Goal: Check status: Check status

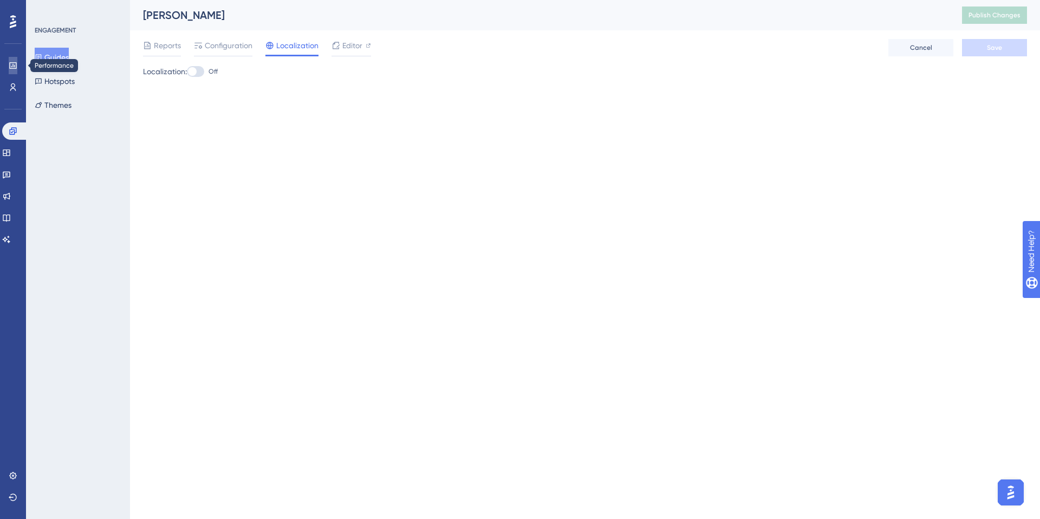
click at [12, 72] on link at bounding box center [13, 65] width 9 height 17
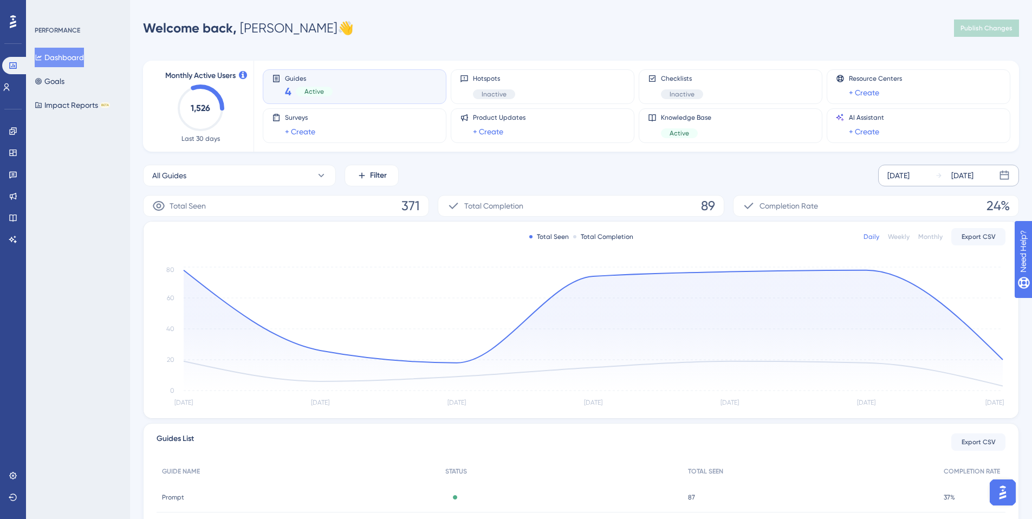
click at [904, 176] on div "[DATE]" at bounding box center [898, 175] width 22 height 13
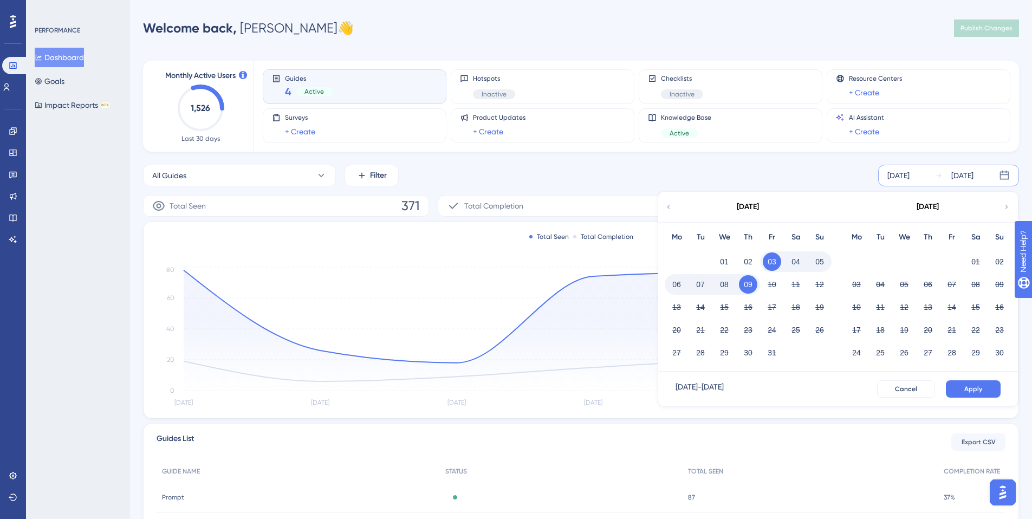
click at [727, 287] on button "08" at bounding box center [724, 284] width 18 height 18
click at [971, 393] on span "Apply" at bounding box center [973, 389] width 18 height 9
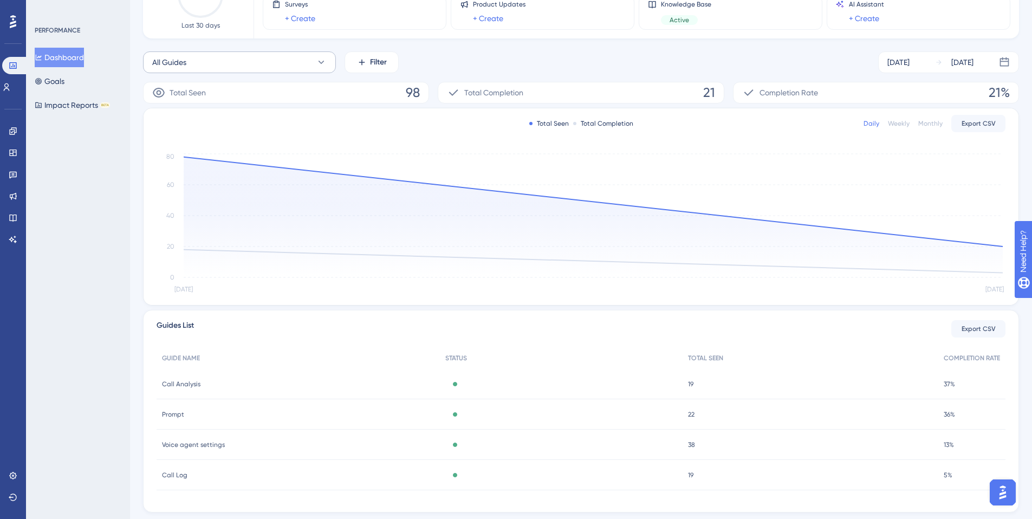
scroll to position [141, 0]
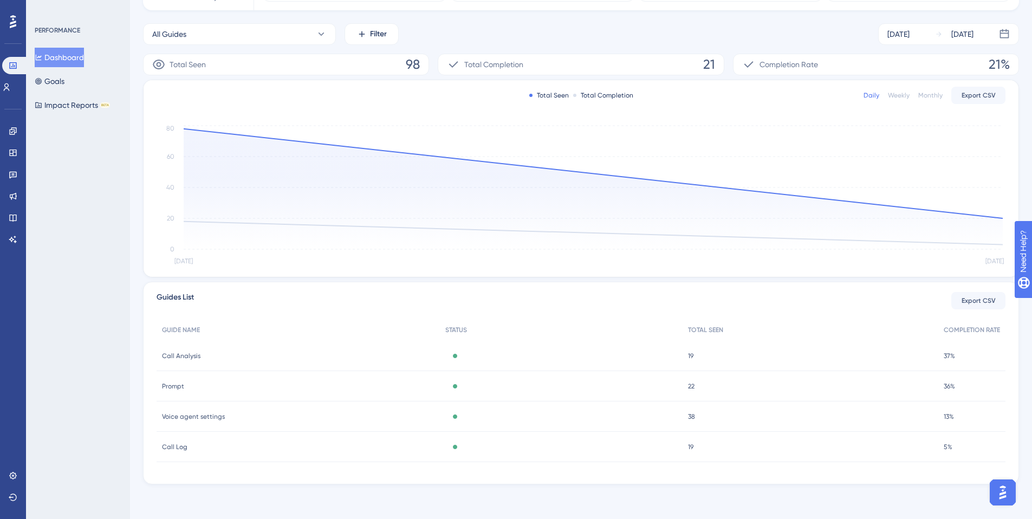
click at [177, 449] on span "Call Log" at bounding box center [174, 447] width 25 height 9
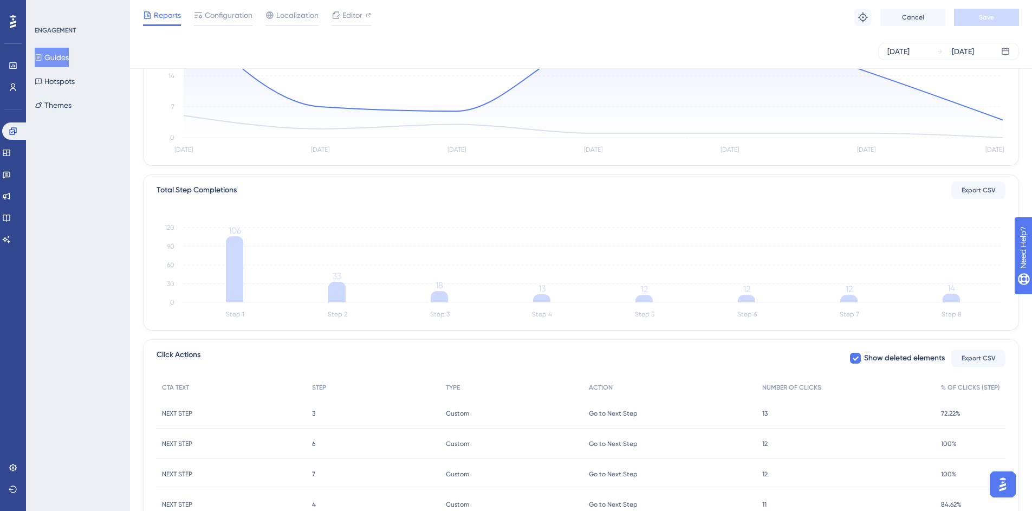
scroll to position [131, 0]
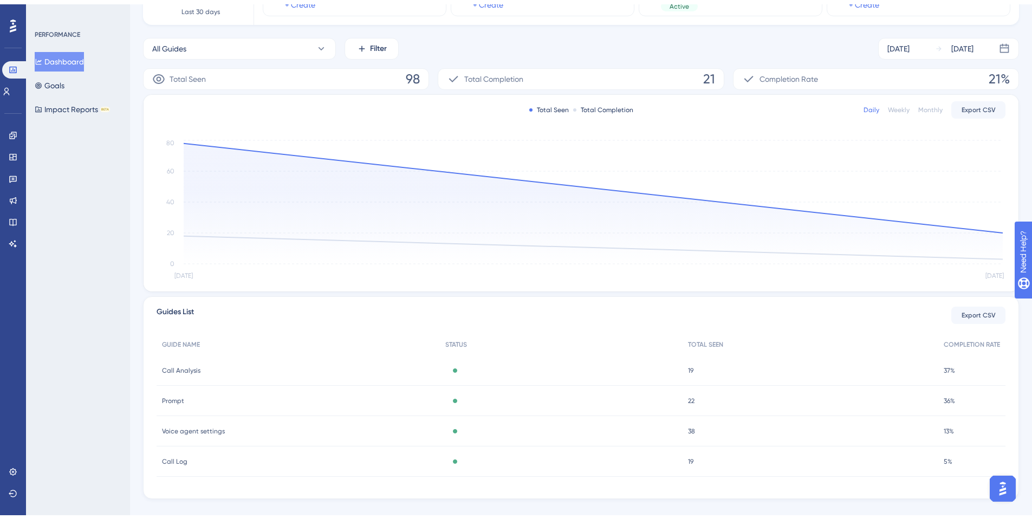
scroll to position [141, 0]
